Goal: Communication & Community: Answer question/provide support

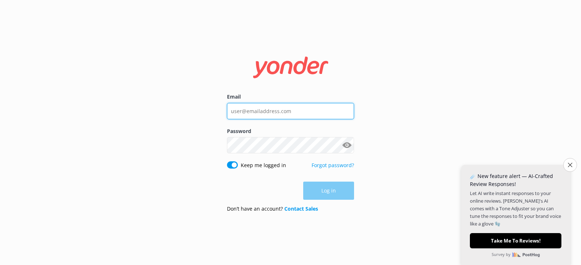
click at [242, 111] on input "Email" at bounding box center [290, 111] width 127 height 16
type input "[PERSON_NAME][EMAIL_ADDRESS][DOMAIN_NAME]"
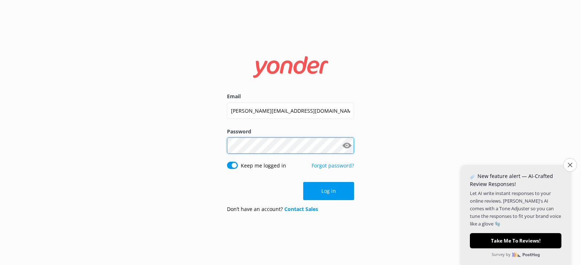
click button "Log in" at bounding box center [328, 191] width 51 height 18
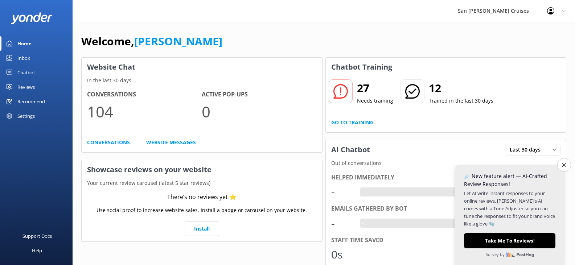
click at [21, 58] on div "Inbox" at bounding box center [23, 58] width 13 height 15
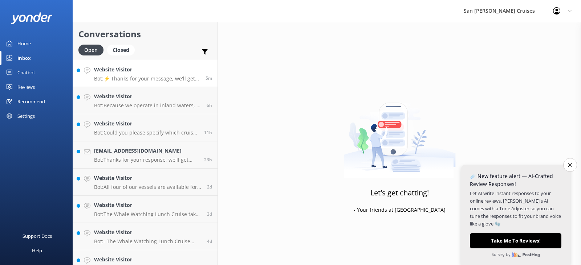
click at [139, 75] on div "Website Visitor Bot: ⚡ Thanks for your message, we'll get back to you as soon a…" at bounding box center [147, 74] width 106 height 16
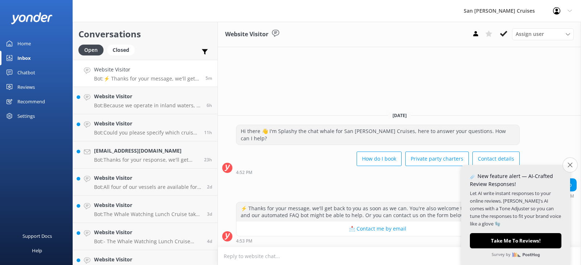
click at [567, 167] on icon "Close survey" at bounding box center [569, 165] width 5 height 5
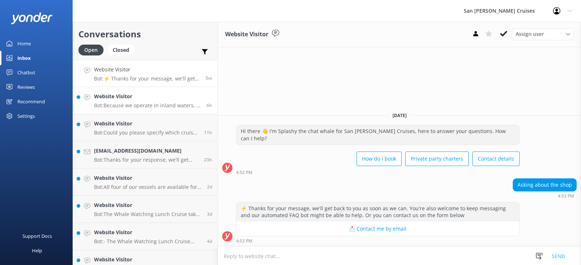
click at [120, 101] on div "Website Visitor Bot: Because we operate in inland waters, it is very rare for p…" at bounding box center [147, 101] width 107 height 16
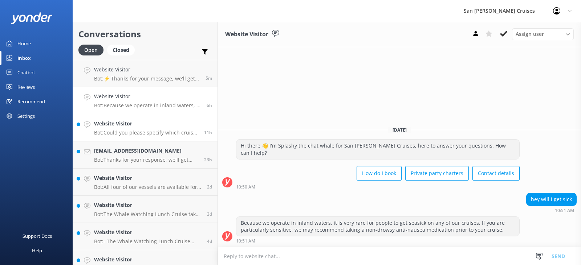
click at [141, 128] on div "Website Visitor Bot: Could you please specify which cruise you are referring to…" at bounding box center [146, 128] width 105 height 16
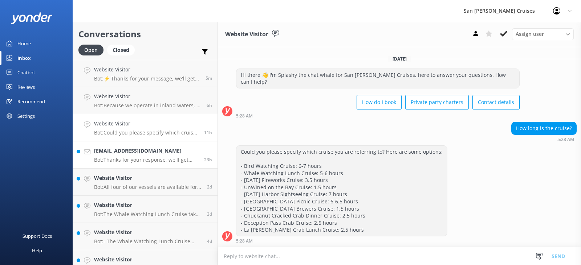
click at [138, 155] on h4 "[EMAIL_ADDRESS][DOMAIN_NAME]" at bounding box center [146, 151] width 105 height 8
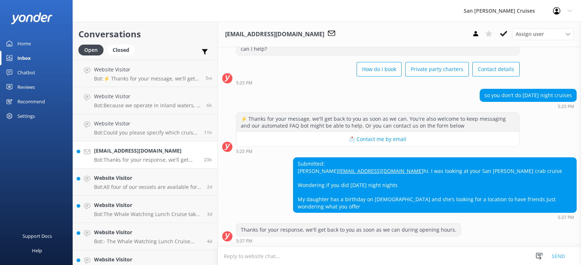
scroll to position [38, 0]
click at [143, 179] on h4 "Website Visitor" at bounding box center [147, 178] width 107 height 8
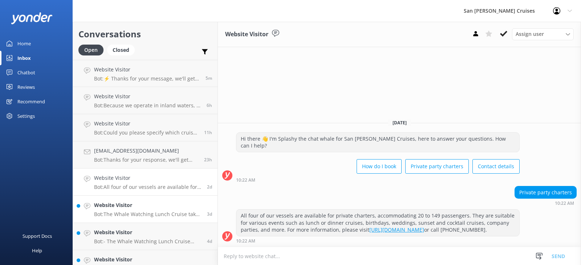
click at [142, 209] on h4 "Website Visitor" at bounding box center [147, 205] width 107 height 8
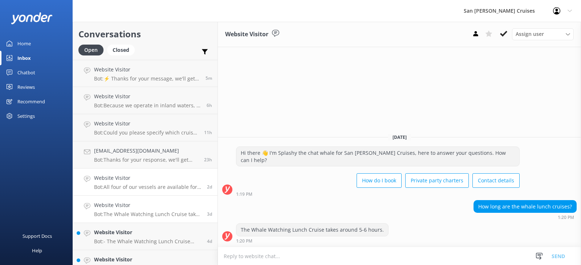
click at [157, 183] on div "Website Visitor Bot: All four of our vessels are available for private charters…" at bounding box center [147, 182] width 107 height 16
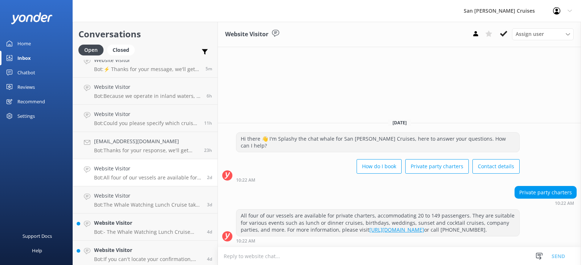
scroll to position [12, 0]
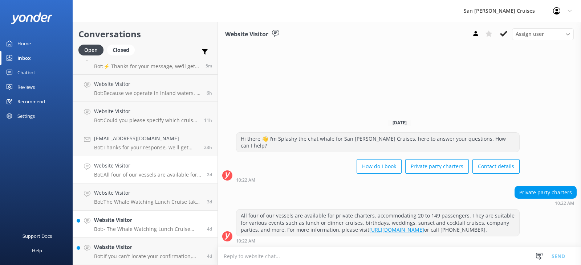
click at [123, 222] on h4 "Website Visitor" at bounding box center [147, 220] width 107 height 8
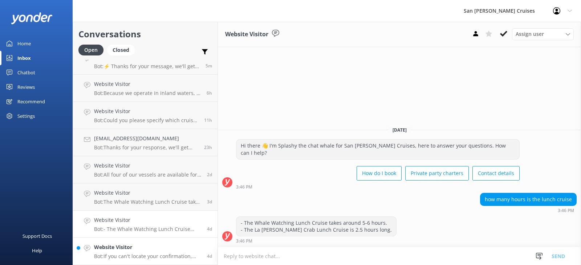
click at [126, 257] on p "Bot: If you can't locate your confirmation, please email the team at [EMAIL_ADD…" at bounding box center [147, 256] width 107 height 7
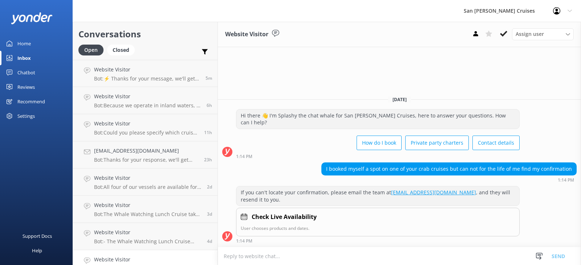
click at [29, 46] on div "Home" at bounding box center [23, 43] width 13 height 15
